Goal: Information Seeking & Learning: Learn about a topic

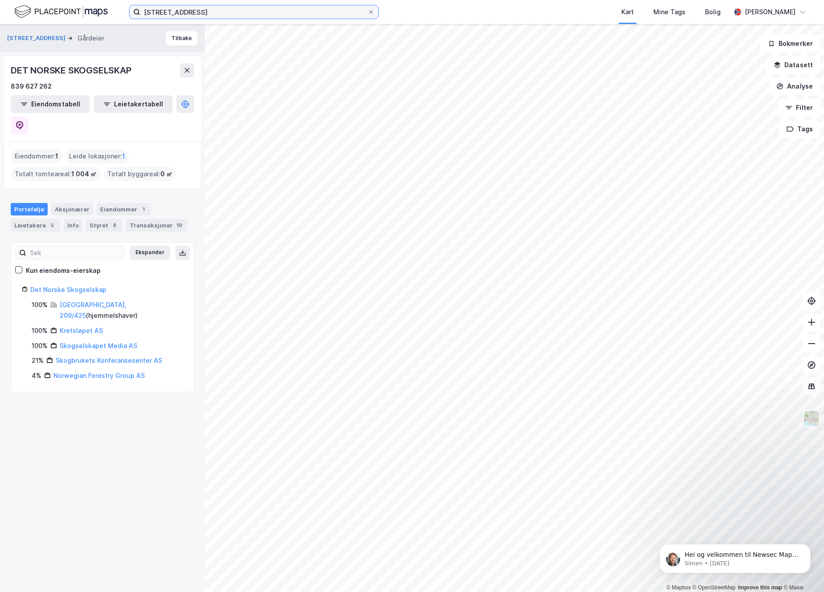
click at [237, 8] on input "[STREET_ADDRESS]" at bounding box center [253, 11] width 227 height 13
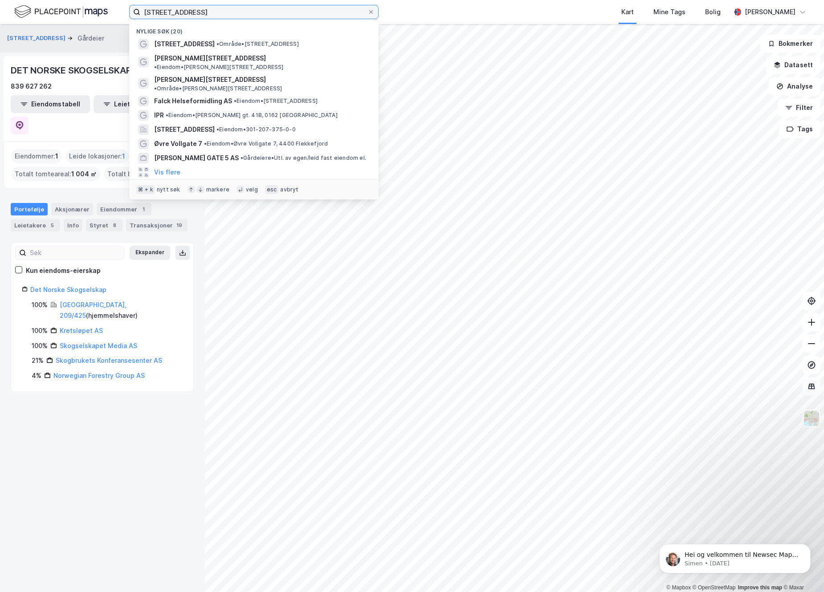
click at [237, 8] on input "[STREET_ADDRESS]" at bounding box center [253, 11] width 227 height 13
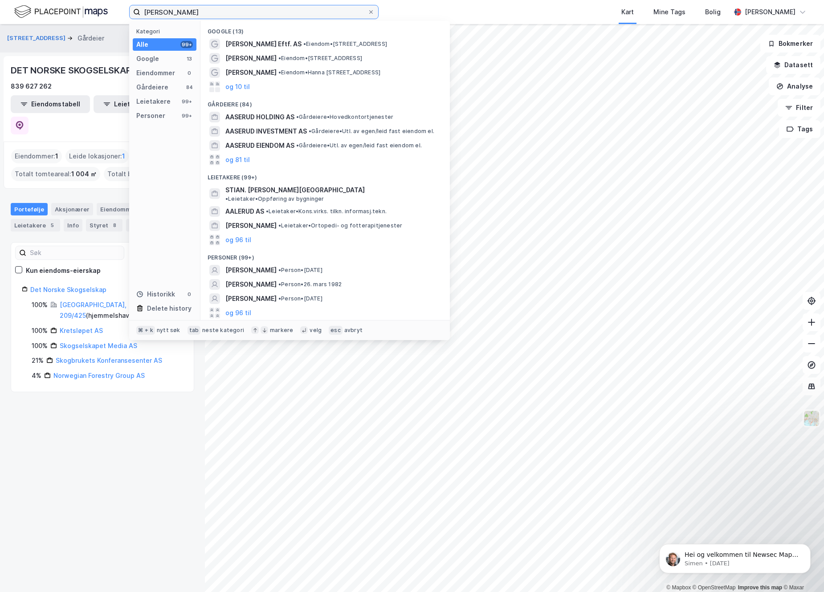
type input "[PERSON_NAME]"
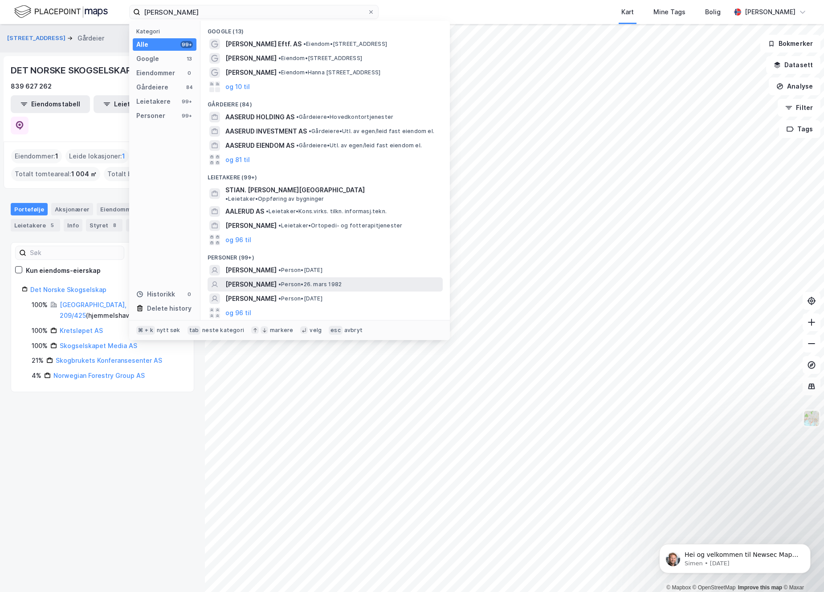
click at [245, 279] on span "[PERSON_NAME]" at bounding box center [250, 284] width 51 height 11
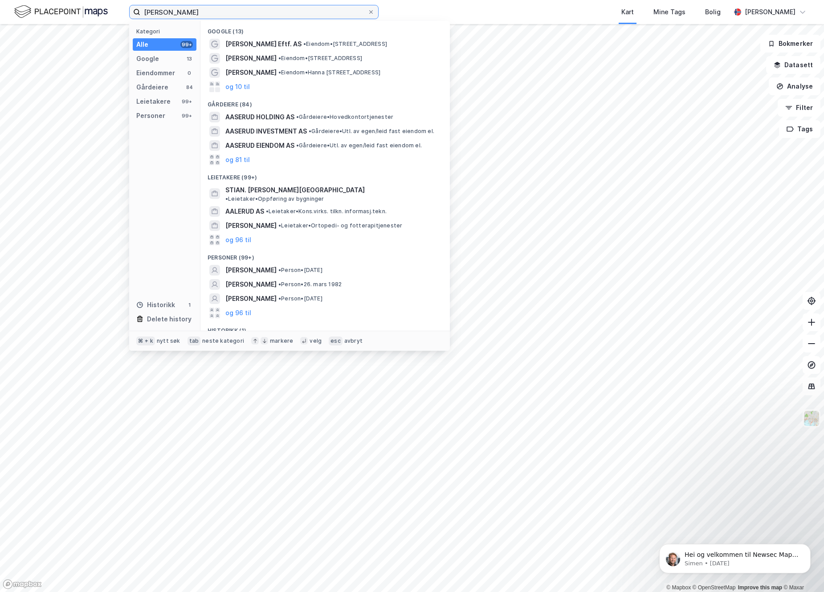
click at [210, 16] on input "[PERSON_NAME]" at bounding box center [253, 11] width 227 height 13
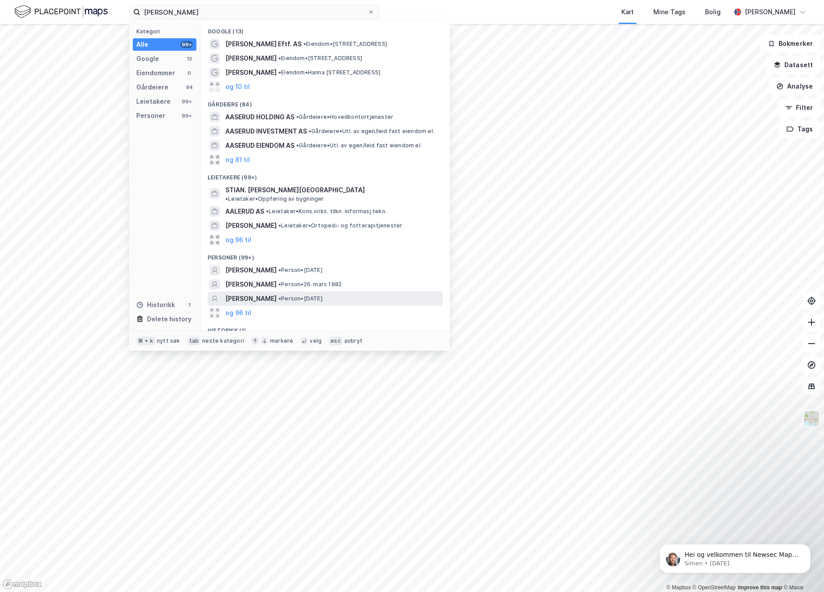
click at [252, 295] on span "[PERSON_NAME]" at bounding box center [250, 299] width 51 height 11
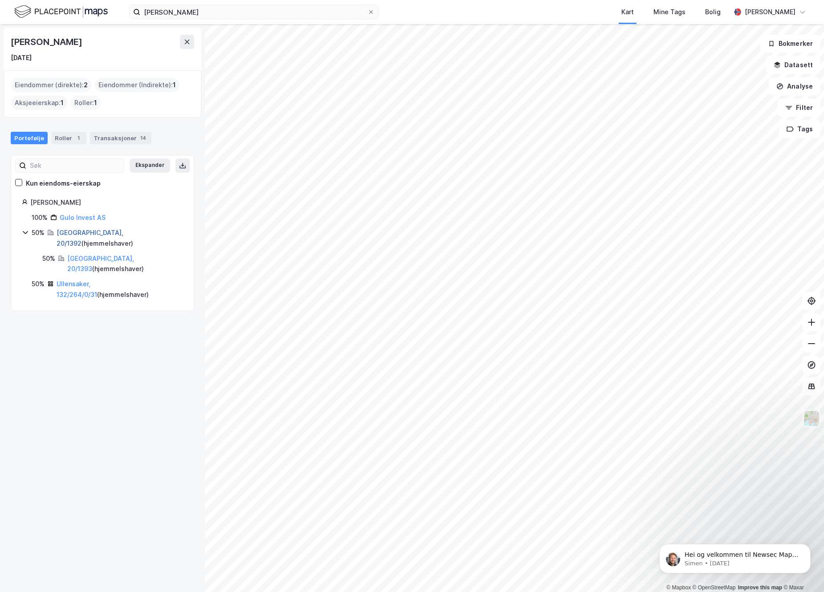
click at [80, 234] on link "[GEOGRAPHIC_DATA], 20/1392" at bounding box center [90, 238] width 67 height 18
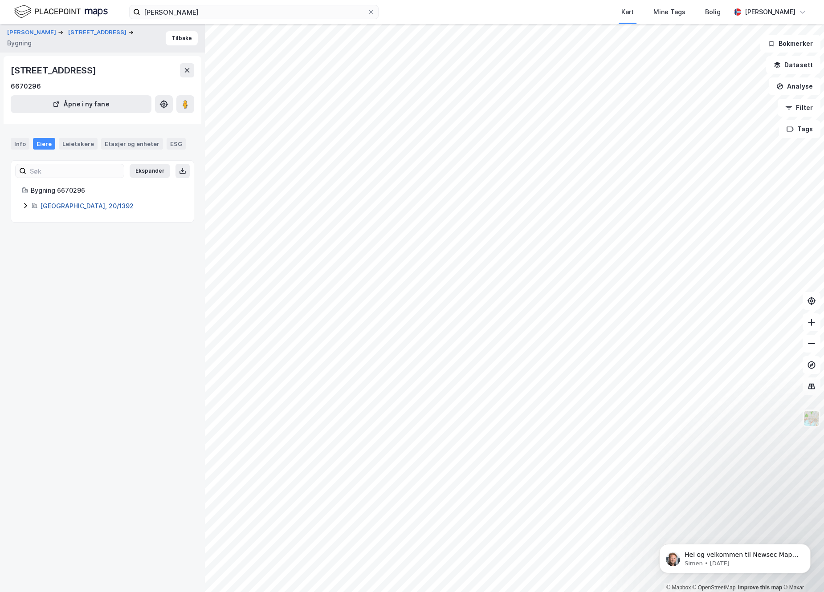
click at [57, 209] on link "[GEOGRAPHIC_DATA], 20/1392" at bounding box center [87, 206] width 94 height 8
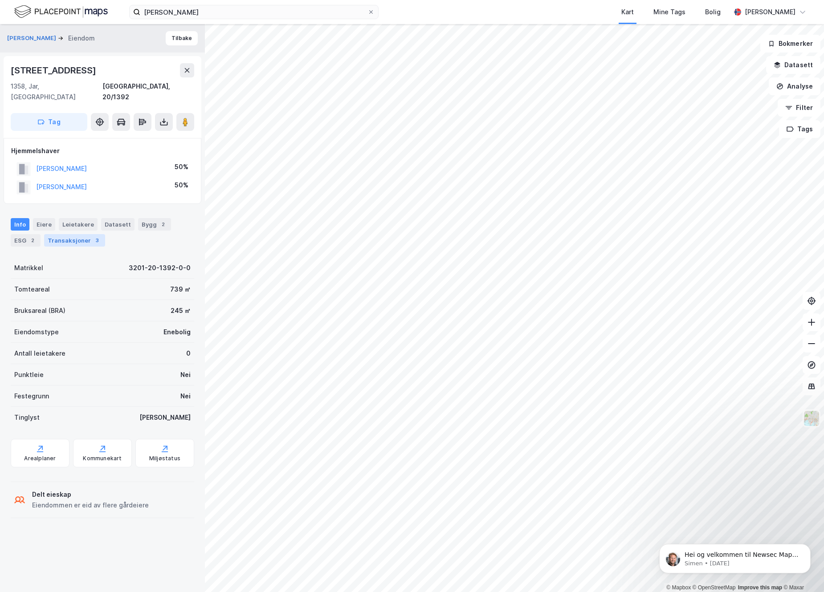
click at [67, 234] on div "Transaksjoner 3" at bounding box center [74, 240] width 61 height 12
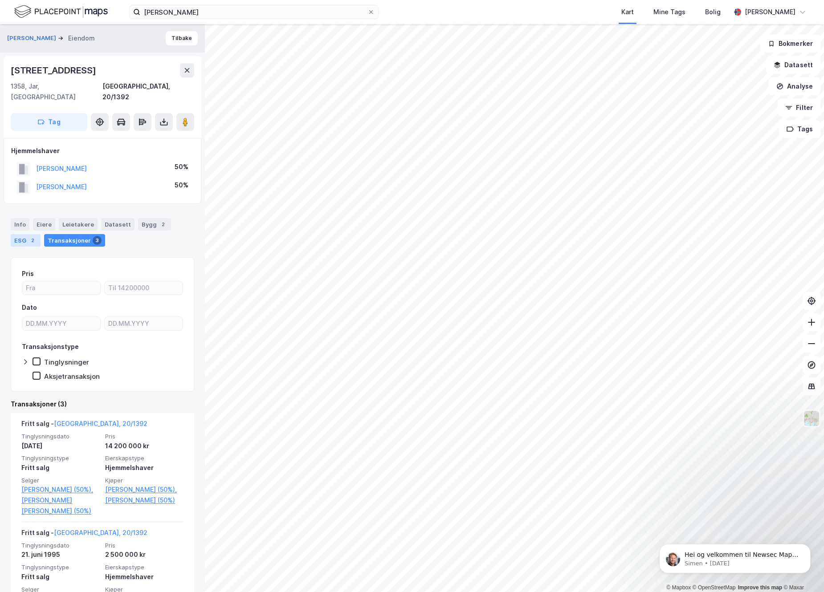
click at [22, 236] on div "ESG 2" at bounding box center [26, 240] width 30 height 12
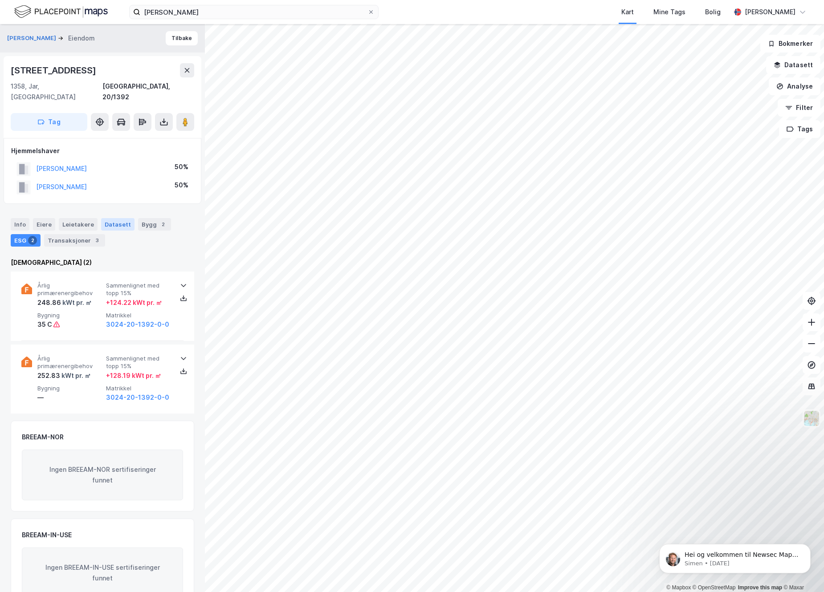
click at [110, 218] on div "Datasett" at bounding box center [117, 224] width 33 height 12
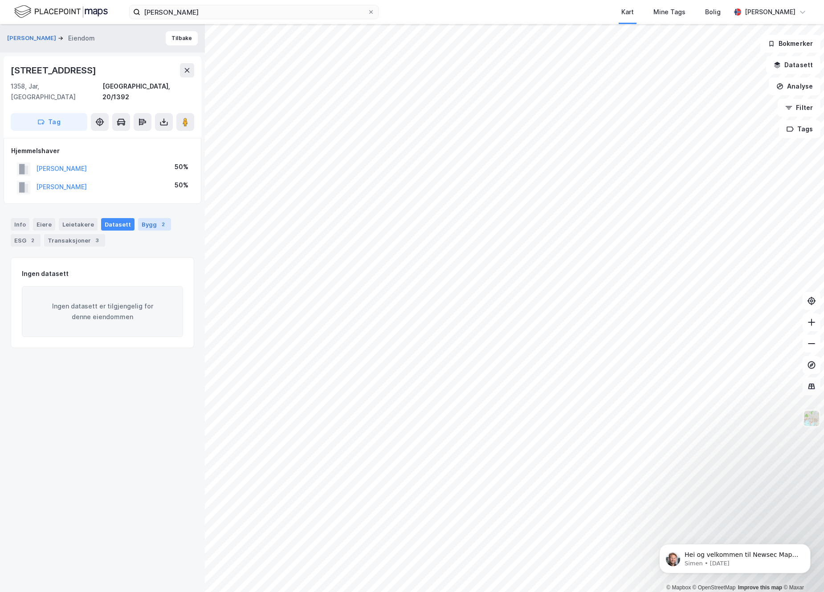
click at [143, 218] on div "Bygg 2" at bounding box center [154, 224] width 33 height 12
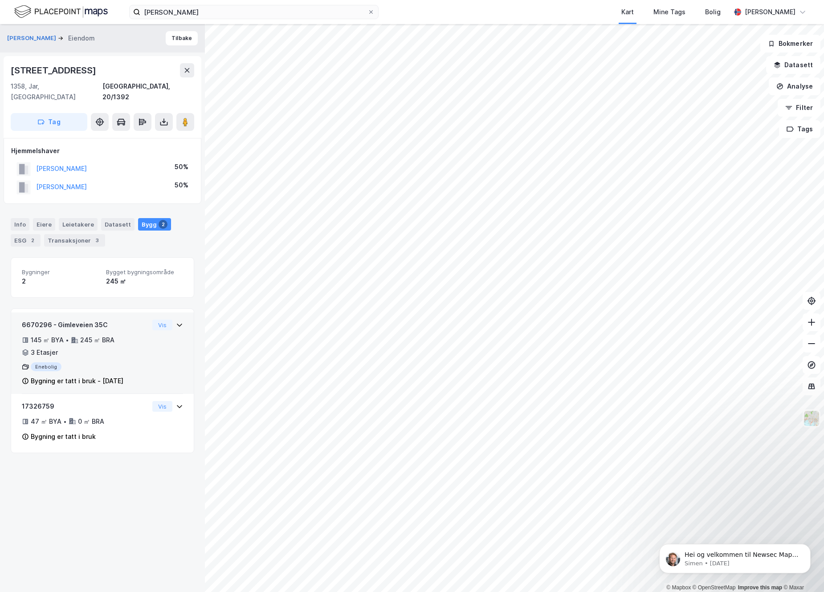
click at [169, 320] on div "Vis" at bounding box center [167, 325] width 31 height 11
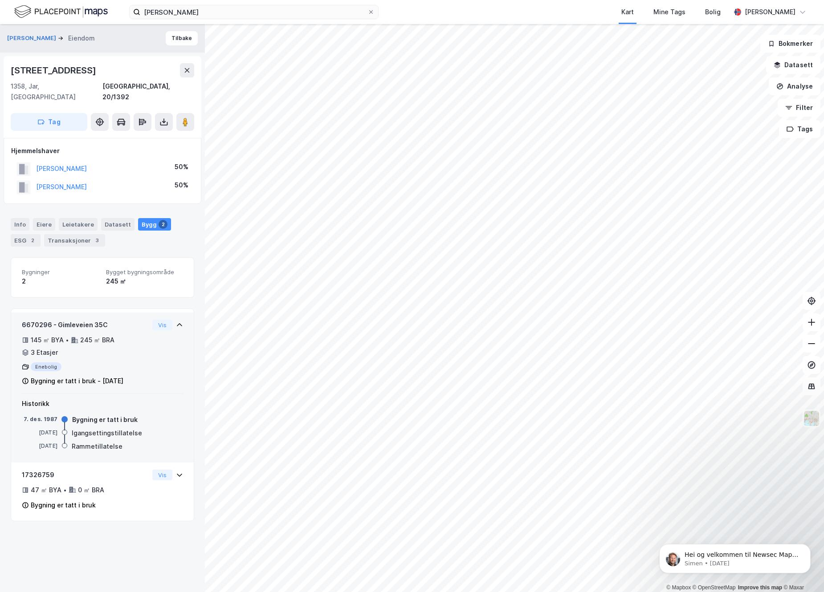
click at [73, 320] on div "6670296 - Gimleveien 35C" at bounding box center [85, 325] width 127 height 11
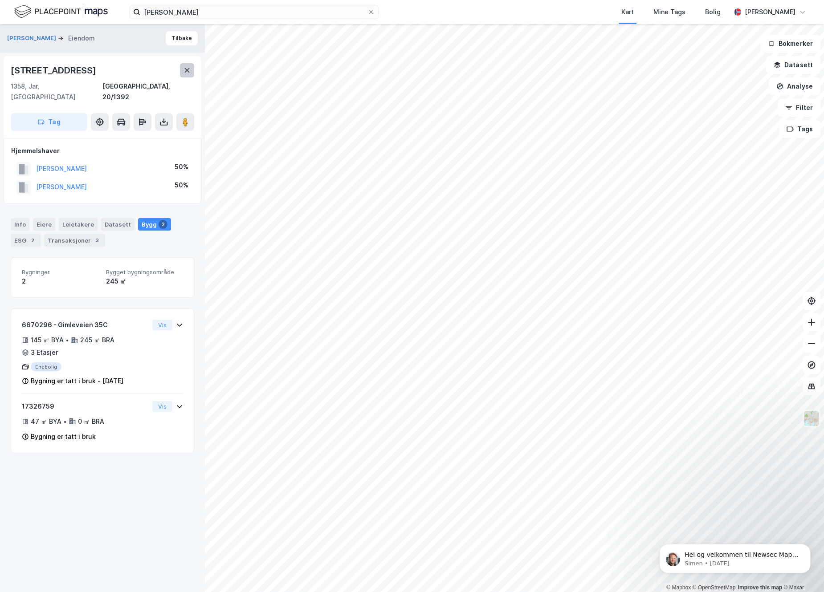
click at [183, 70] on button at bounding box center [187, 70] width 14 height 14
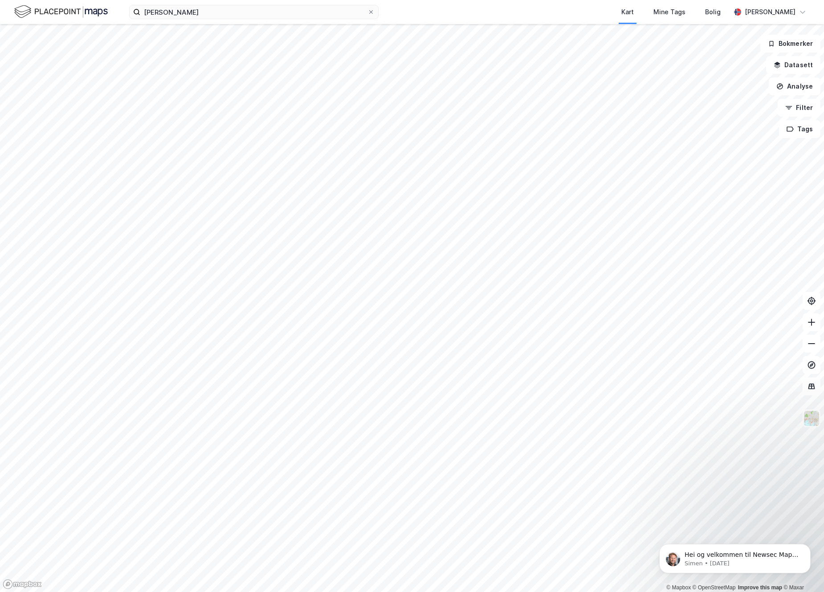
click at [477, 11] on div "Kart Mine Tags Bolig" at bounding box center [575, 12] width 309 height 24
click at [486, 10] on div "Kart Mine Tags Bolig" at bounding box center [575, 12] width 309 height 24
